Goal: Task Accomplishment & Management: Manage account settings

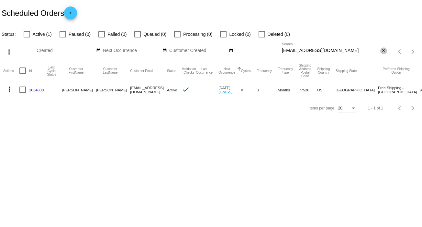
click at [384, 52] on mat-icon "close" at bounding box center [383, 50] width 5 height 5
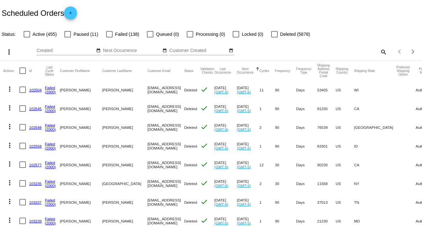
click at [379, 51] on mat-icon "search" at bounding box center [383, 52] width 8 height 10
click at [375, 51] on input "Search" at bounding box center [334, 50] width 105 height 5
paste input "[EMAIL_ADDRESS][DOMAIN_NAME]"
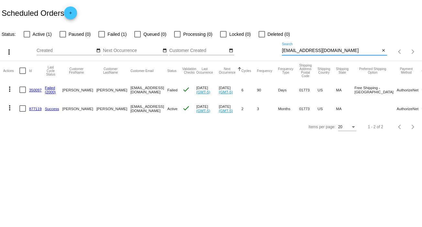
type input "[EMAIL_ADDRESS][DOMAIN_NAME]"
click at [12, 105] on mat-icon "more_vert" at bounding box center [10, 108] width 8 height 8
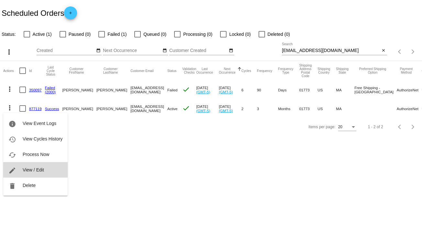
click at [44, 170] on button "edit View / Edit" at bounding box center [35, 170] width 64 height 16
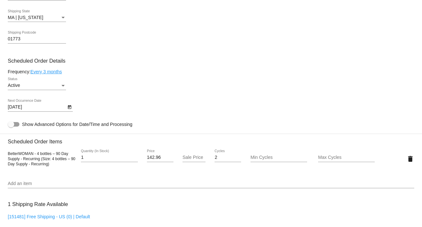
scroll to position [339, 0]
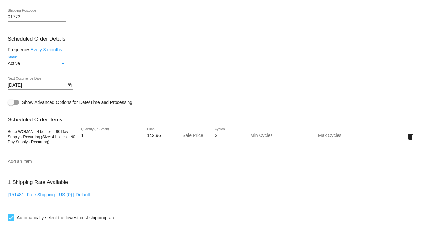
click at [63, 66] on div "Status" at bounding box center [63, 63] width 6 height 5
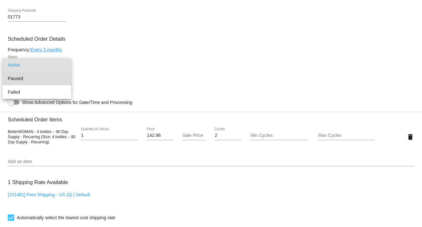
click at [51, 77] on span "Paused" at bounding box center [37, 79] width 58 height 14
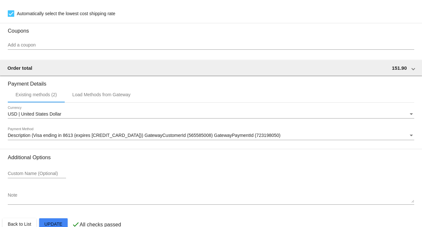
scroll to position [558, 0]
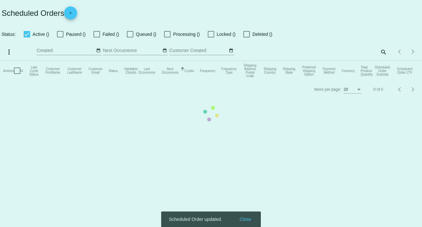
checkbox input "false"
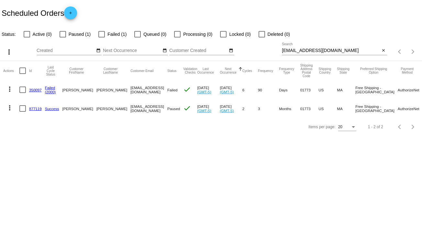
click at [9, 107] on mat-icon "more_vert" at bounding box center [10, 108] width 8 height 8
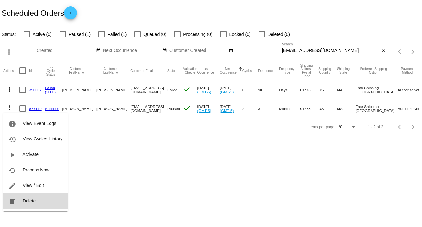
click at [32, 198] on button "delete Delete" at bounding box center [35, 201] width 64 height 16
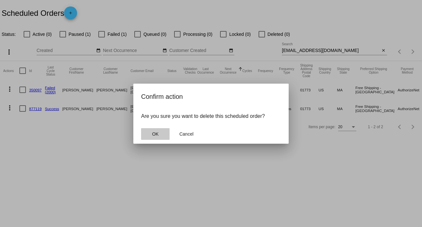
click at [157, 133] on span "OK" at bounding box center [155, 134] width 6 height 5
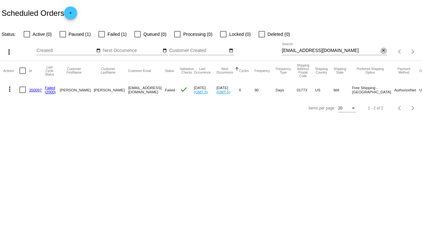
click at [382, 48] on mat-icon "close" at bounding box center [383, 50] width 5 height 5
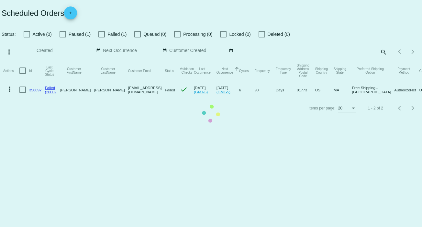
click at [383, 61] on mat-table "Actions Id Last Cycle Status Customer FirstName Customer LastName Customer Emai…" at bounding box center [211, 80] width 422 height 38
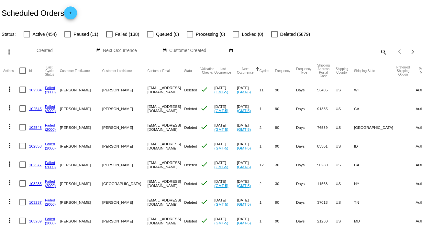
click at [380, 48] on mat-icon "search" at bounding box center [383, 52] width 8 height 10
click at [380, 48] on input "Search" at bounding box center [334, 50] width 105 height 5
paste input "[EMAIL_ADDRESS][DOMAIN_NAME]"
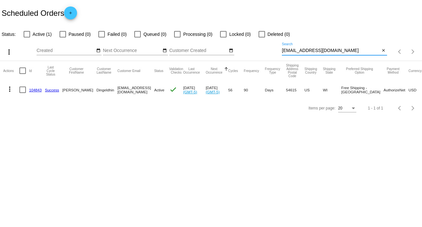
type input "[EMAIL_ADDRESS][DOMAIN_NAME]"
click at [9, 87] on mat-icon "more_vert" at bounding box center [10, 89] width 8 height 8
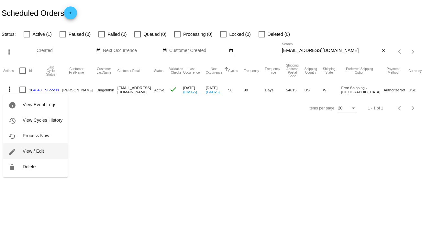
click at [45, 150] on button "edit View / Edit" at bounding box center [35, 152] width 64 height 16
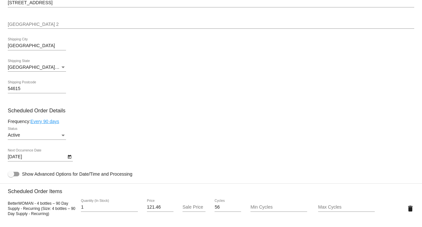
scroll to position [293, 0]
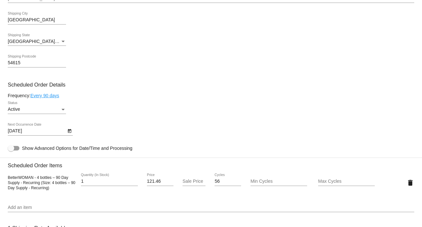
click at [69, 134] on icon "Open calendar" at bounding box center [69, 131] width 5 height 8
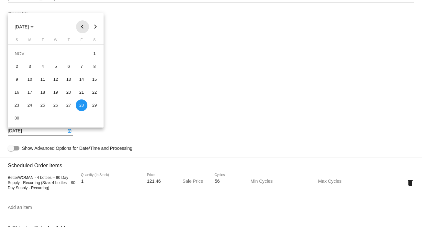
click at [80, 26] on button "Previous month" at bounding box center [82, 26] width 13 height 13
click at [94, 27] on button "Next month" at bounding box center [95, 26] width 13 height 13
click at [95, 27] on button "Next month" at bounding box center [95, 26] width 13 height 13
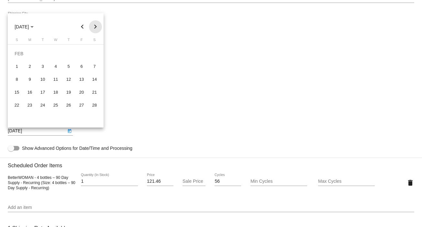
click at [93, 26] on button "Next month" at bounding box center [95, 26] width 13 height 13
click at [30, 79] on div "9" at bounding box center [30, 80] width 12 height 12
type input "[DATE]"
